Goal: Task Accomplishment & Management: Use online tool/utility

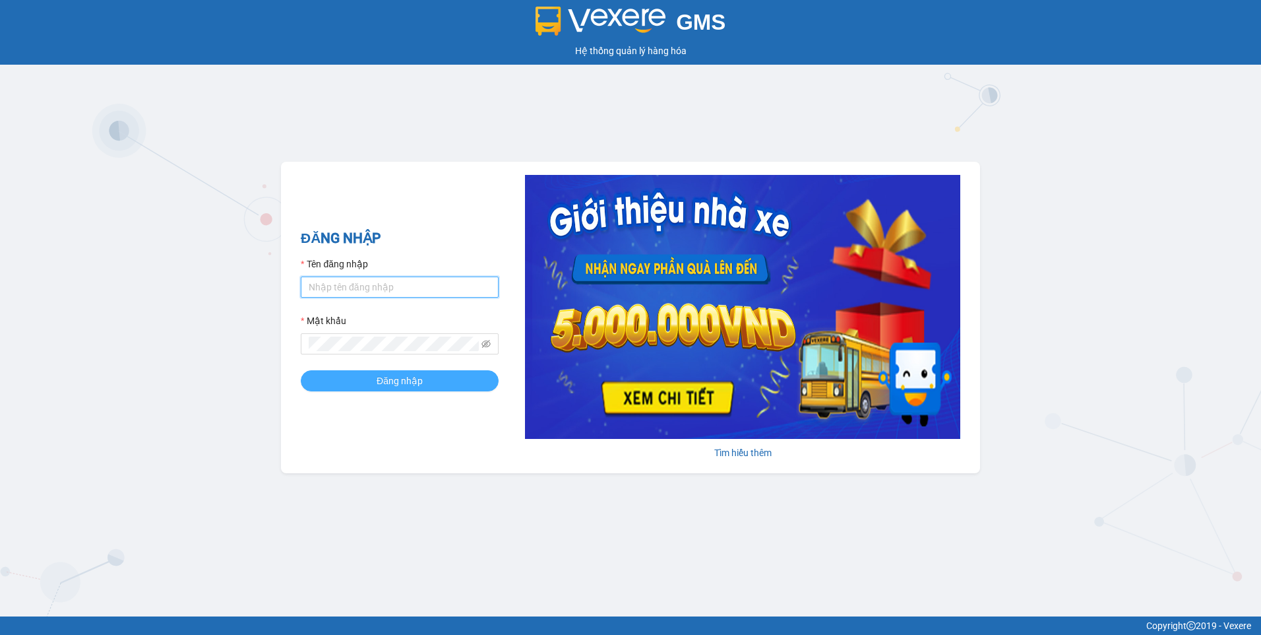
type input "tuongvan.quehuong"
click at [415, 377] on span "Đăng nhập" at bounding box center [400, 380] width 46 height 15
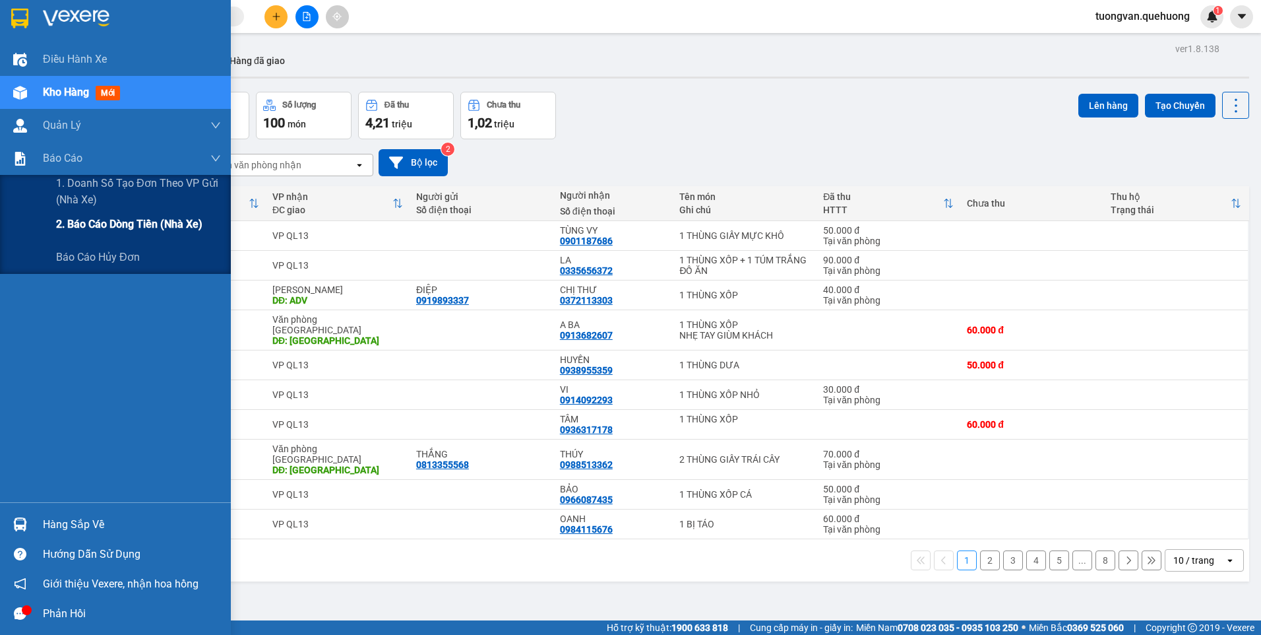
click at [100, 224] on span "2. Báo cáo dòng tiền (nhà xe)" at bounding box center [129, 224] width 146 height 16
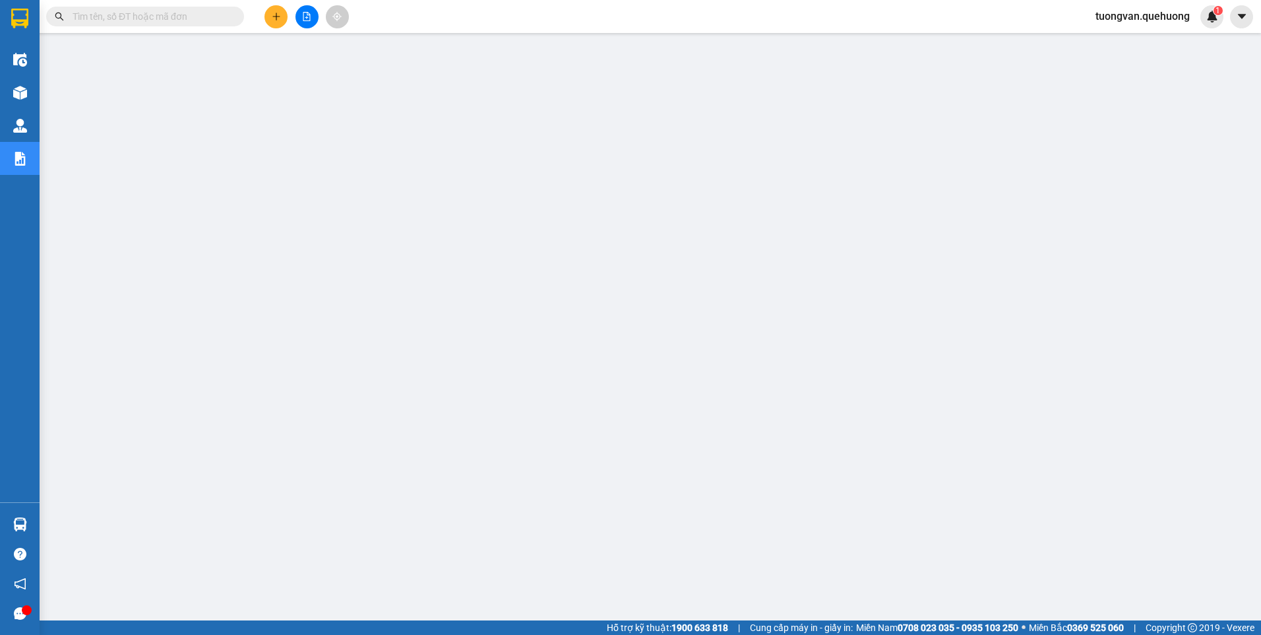
scroll to position [20, 0]
